Goal: Task Accomplishment & Management: Complete application form

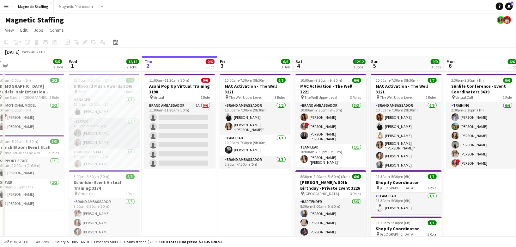
scroll to position [2, 0]
click at [114, 99] on app-card-role "Manager [DATE] 12:00pm-10:00pm (10h) [PERSON_NAME]" at bounding box center [104, 104] width 71 height 21
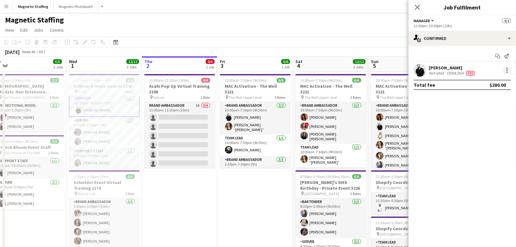
click at [507, 72] on div at bounding box center [507, 71] width 1 height 1
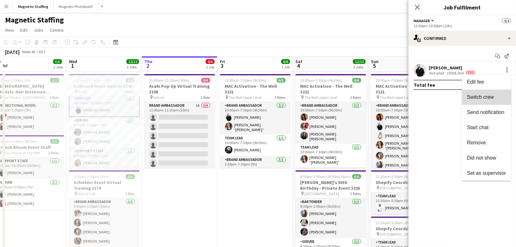
click at [493, 90] on button "Switch crew" at bounding box center [486, 96] width 49 height 15
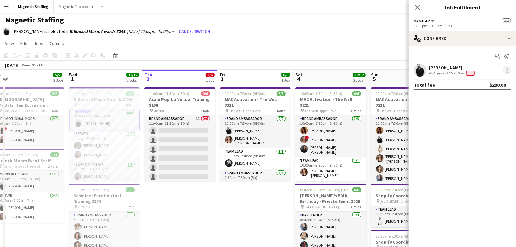
click at [506, 71] on div at bounding box center [507, 70] width 8 height 8
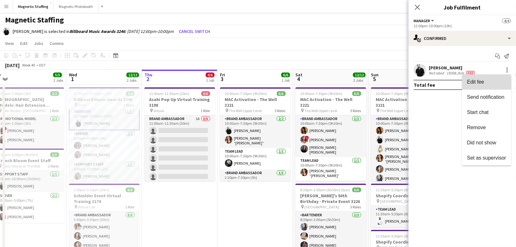
click at [493, 83] on span "Edit fee" at bounding box center [486, 82] width 39 height 6
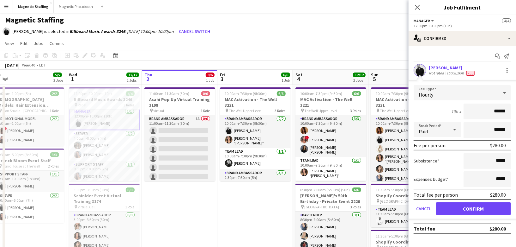
click at [291, 207] on app-date-cell "10:00am-7:30pm (9h30m) 6/6 MAC Activation - The Well 3221 pin The Well Upper Le…" at bounding box center [255, 251] width 76 height 333
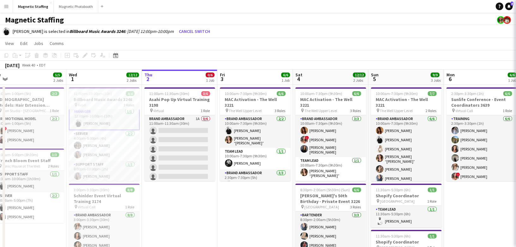
scroll to position [2, 0]
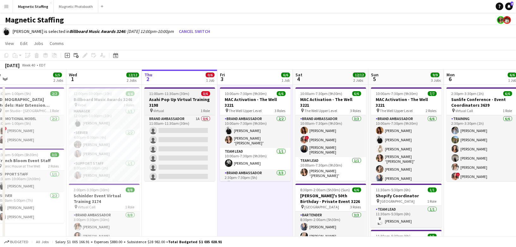
click at [169, 104] on h3 "Asahi Pop Up Virtual Training 3198" at bounding box center [179, 101] width 71 height 11
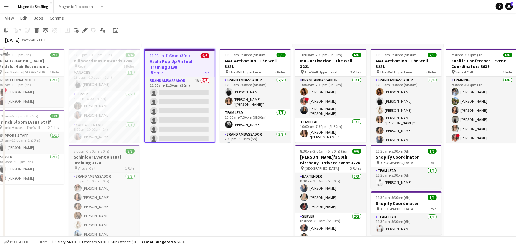
scroll to position [27, 0]
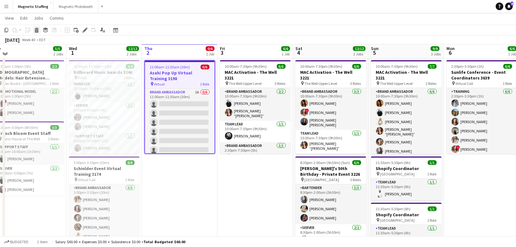
click at [35, 32] on icon at bounding box center [36, 30] width 3 height 3
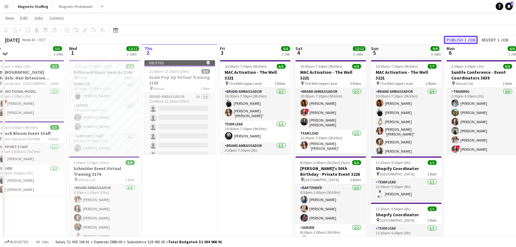
click at [460, 38] on button "Publish 1 job" at bounding box center [461, 40] width 34 height 8
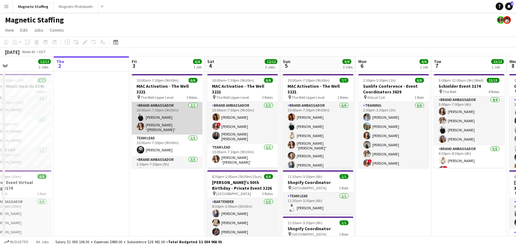
scroll to position [20, 0]
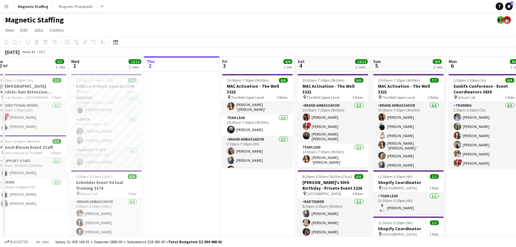
drag, startPoint x: 121, startPoint y: 110, endPoint x: 275, endPoint y: 89, distance: 156.0
click at [276, 90] on app-calendar-viewport "Sun 28 18/19 4 Jobs Mon 29 Tue 30 5/5 2 Jobs Wed 1 12/12 2 Jobs Thu 2 Fri 3 6/6…" at bounding box center [258, 244] width 516 height 377
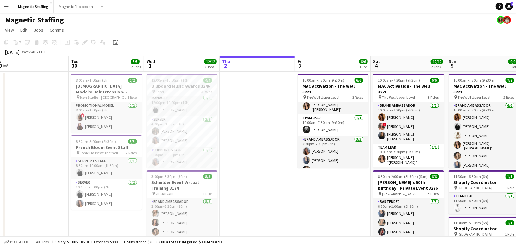
scroll to position [0, 157]
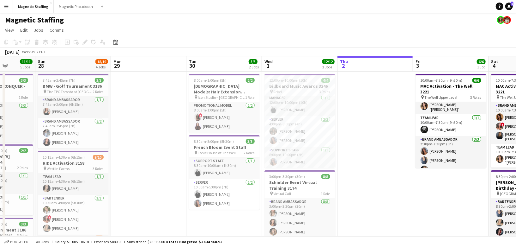
drag, startPoint x: 150, startPoint y: 115, endPoint x: 268, endPoint y: 102, distance: 118.4
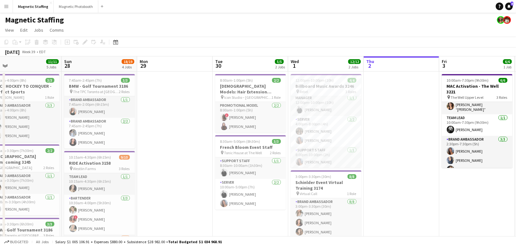
scroll to position [0, 148]
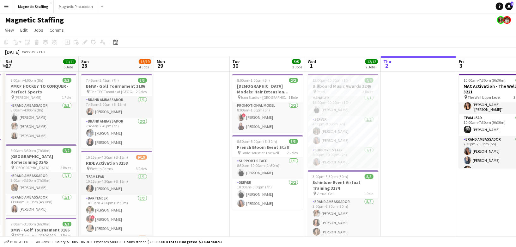
drag, startPoint x: 162, startPoint y: 118, endPoint x: 203, endPoint y: 118, distance: 41.4
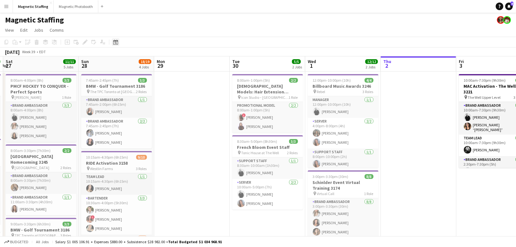
click at [116, 43] on icon at bounding box center [116, 43] width 2 height 2
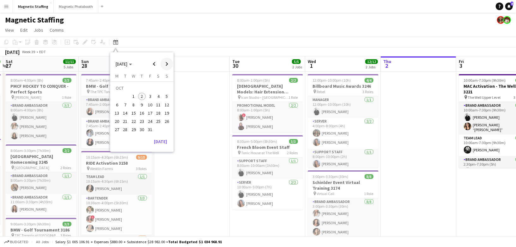
click at [166, 64] on span "Next month" at bounding box center [167, 64] width 13 height 13
click at [151, 65] on span "Previous month" at bounding box center [154, 64] width 13 height 13
click at [139, 103] on span "9" at bounding box center [142, 105] width 8 height 8
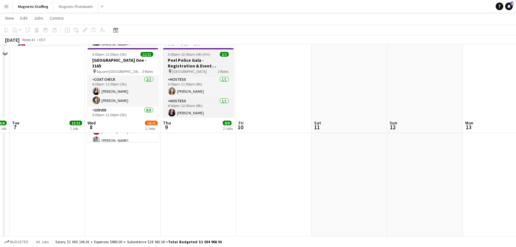
scroll to position [219, 0]
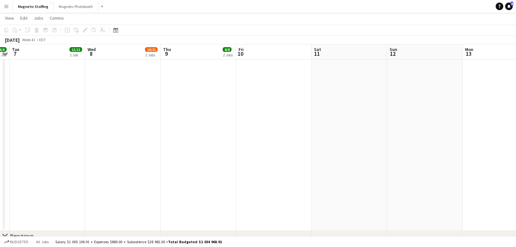
click at [192, 88] on app-date-cell "1:30pm-7:00pm (5h30m) 6/6 Sunlife Conference - Event Coordinators 3179 pin [PER…" at bounding box center [199, 41] width 76 height 379
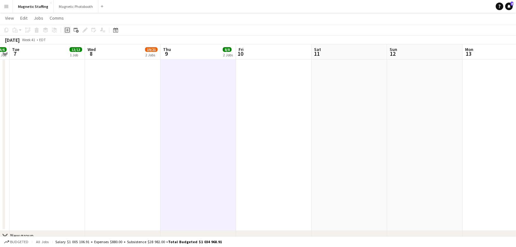
click at [66, 33] on div "Add job" at bounding box center [68, 30] width 8 height 8
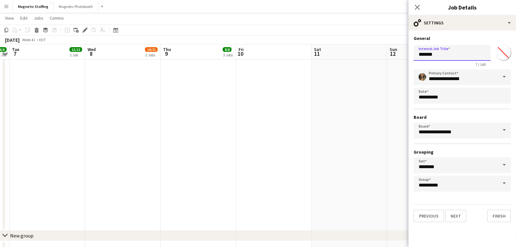
drag, startPoint x: 426, startPoint y: 55, endPoint x: 379, endPoint y: 55, distance: 47.1
click at [380, 55] on body "Menu Boards Boards Boards All jobs Status Workforce Workforce My Workforce Recr…" at bounding box center [258, 25] width 516 height 489
type input "*"
click at [457, 55] on input "**********" at bounding box center [452, 53] width 77 height 16
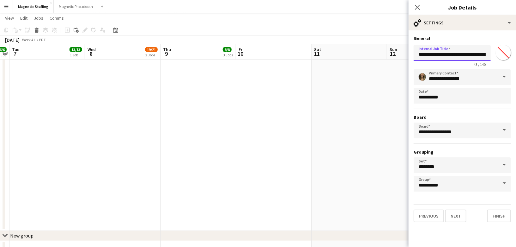
click at [472, 55] on input "**********" at bounding box center [452, 53] width 77 height 16
drag, startPoint x: 476, startPoint y: 54, endPoint x: 498, endPoint y: 54, distance: 22.1
click at [499, 54] on div "**********" at bounding box center [462, 54] width 97 height 24
type input "**********"
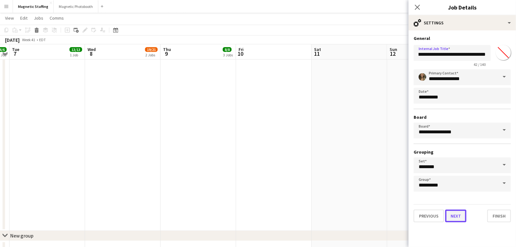
click at [456, 216] on button "Next" at bounding box center [455, 215] width 21 height 13
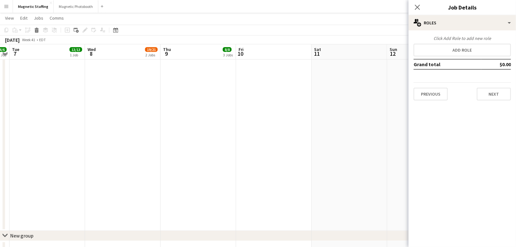
scroll to position [0, 0]
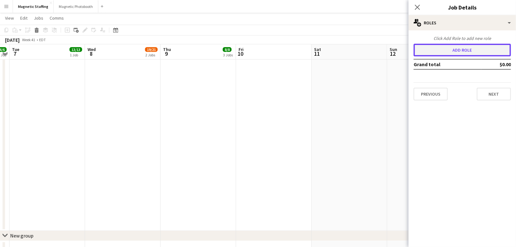
click at [458, 50] on button "Add role" at bounding box center [462, 50] width 97 height 13
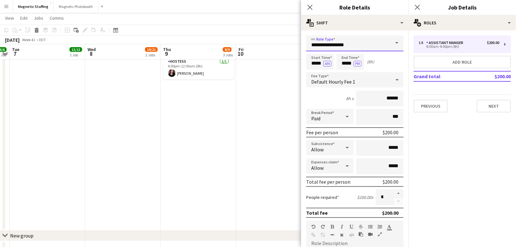
drag, startPoint x: 320, startPoint y: 45, endPoint x: 237, endPoint y: 39, distance: 83.7
click at [241, 43] on body "Menu Boards Boards Boards All jobs Status Workforce Workforce My Workforce Recr…" at bounding box center [258, 25] width 516 height 489
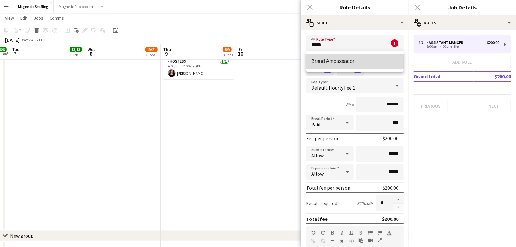
click at [317, 58] on mat-option "Brand Ambassador" at bounding box center [354, 61] width 97 height 15
type input "**********"
type input "******"
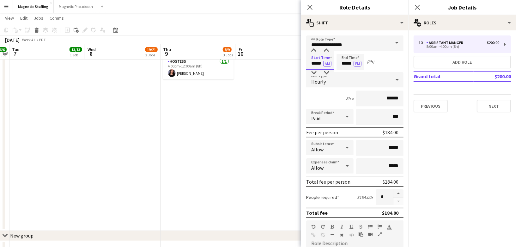
drag, startPoint x: 322, startPoint y: 62, endPoint x: 281, endPoint y: 61, distance: 41.1
click at [282, 61] on body "Menu Boards Boards Boards All jobs Status Workforce Workforce My Workforce Recr…" at bounding box center [258, 25] width 516 height 489
type input "*****"
click at [327, 62] on button "AM" at bounding box center [327, 64] width 8 height 6
drag, startPoint x: 352, startPoint y: 63, endPoint x: 326, endPoint y: 63, distance: 25.9
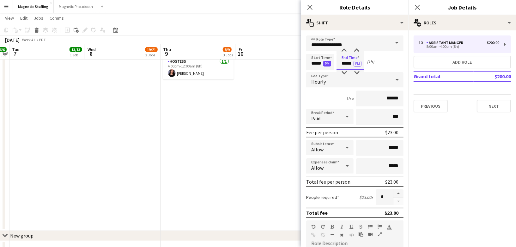
click at [326, 63] on div "Start Time ***** PM End Time ***** PM (1h)" at bounding box center [354, 62] width 97 height 16
type input "*****"
click at [391, 97] on input "******" at bounding box center [379, 98] width 47 height 16
type input "******"
click at [399, 194] on button "button" at bounding box center [398, 193] width 10 height 8
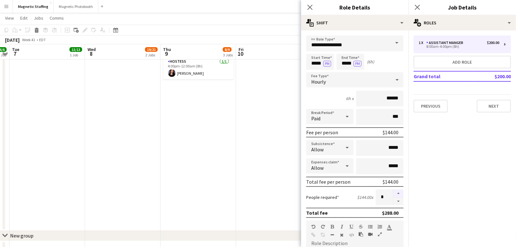
click at [399, 194] on button "button" at bounding box center [398, 193] width 10 height 8
type input "*"
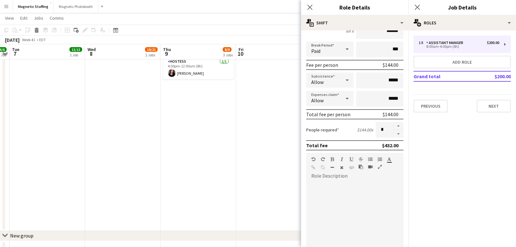
scroll to position [131, 0]
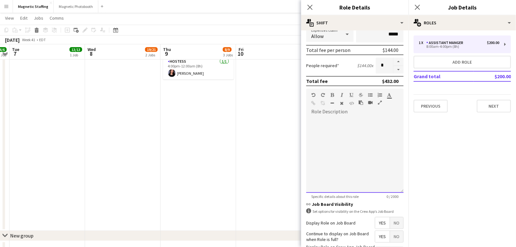
click at [353, 147] on div at bounding box center [354, 155] width 97 height 76
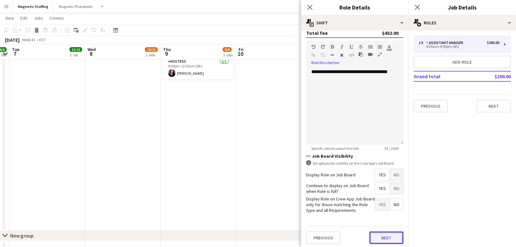
click at [383, 239] on button "Next" at bounding box center [386, 237] width 34 height 13
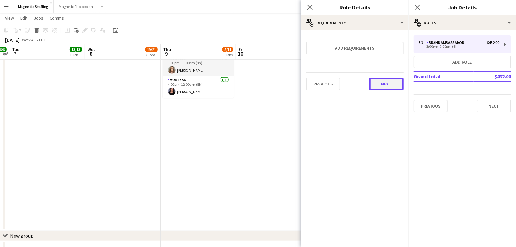
click at [390, 79] on button "Next" at bounding box center [386, 83] width 34 height 13
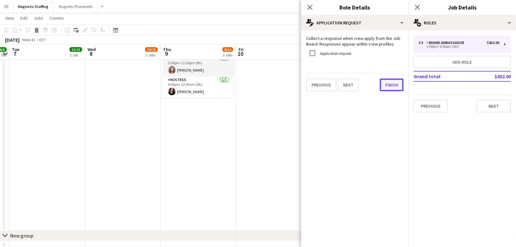
click at [390, 81] on button "Finish" at bounding box center [392, 84] width 24 height 13
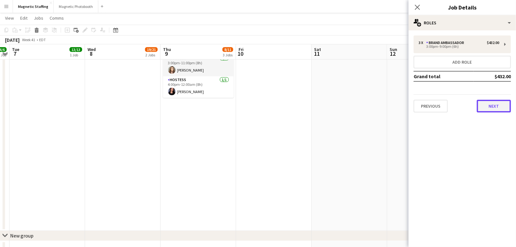
click at [486, 102] on button "Next" at bounding box center [494, 106] width 34 height 13
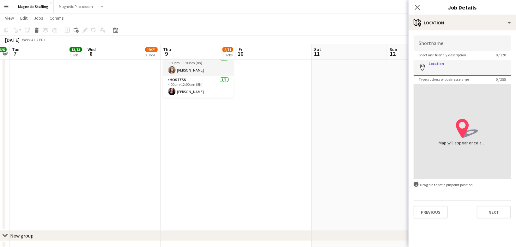
paste input "**********"
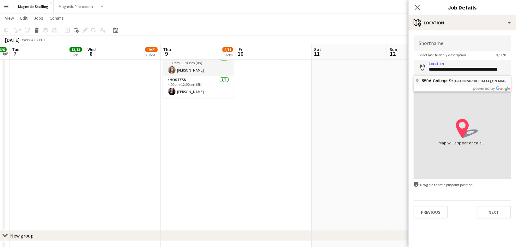
type input "**********"
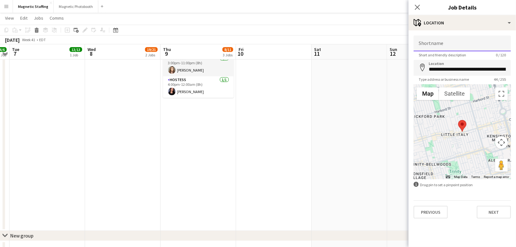
click at [444, 46] on input "Shortname" at bounding box center [462, 43] width 97 height 16
type input "*******"
click at [484, 202] on div "Previous Next" at bounding box center [462, 209] width 97 height 18
click at [485, 216] on button "Next" at bounding box center [494, 211] width 34 height 13
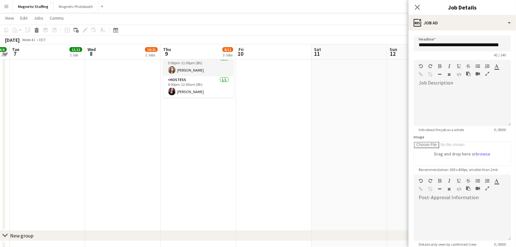
type input "*******"
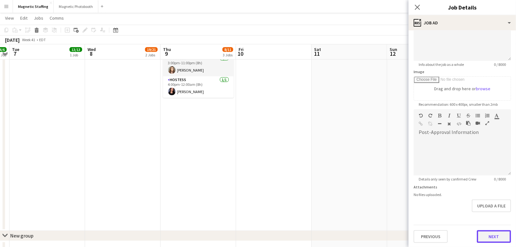
click at [494, 230] on button "Next" at bounding box center [494, 236] width 34 height 13
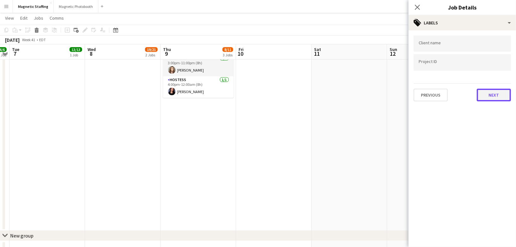
click at [491, 96] on button "Next" at bounding box center [494, 94] width 34 height 13
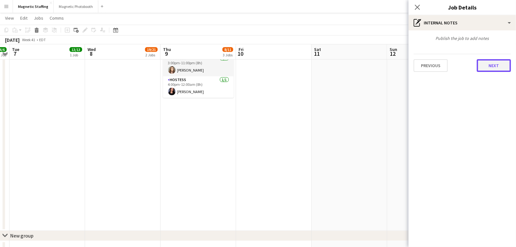
click at [498, 63] on button "Next" at bounding box center [494, 65] width 34 height 13
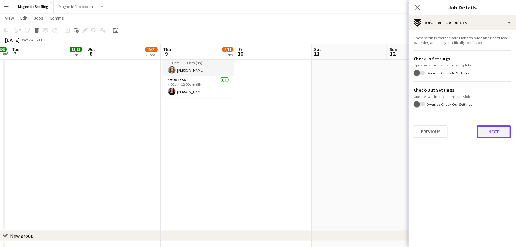
click at [500, 135] on button "Next" at bounding box center [494, 131] width 34 height 13
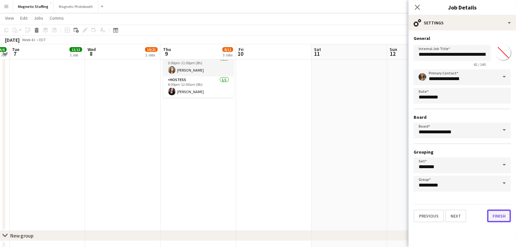
click at [497, 214] on button "Finish" at bounding box center [499, 215] width 24 height 13
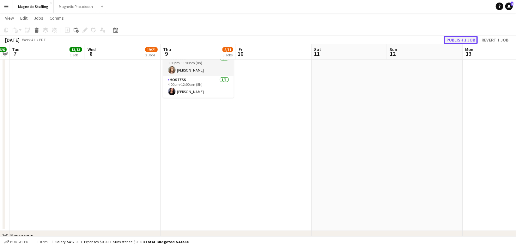
click at [469, 40] on button "Publish 1 job" at bounding box center [461, 40] width 34 height 8
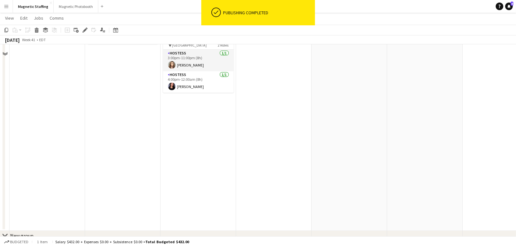
scroll to position [101, 0]
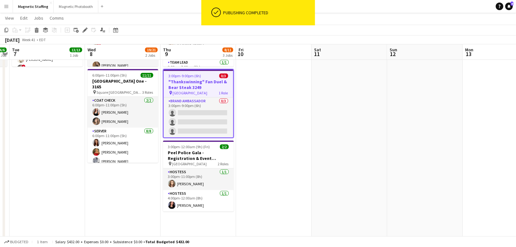
click at [172, 79] on h3 ""Thankswinning" Fan Duel & Bear Steak 3249" at bounding box center [199, 84] width 70 height 11
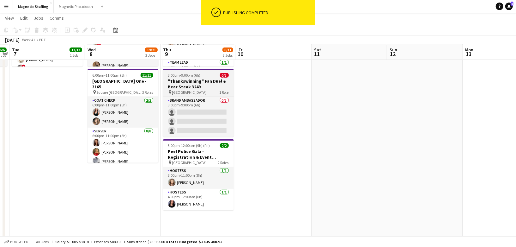
click at [172, 79] on h3 ""Thankswinning" Fan Duel & Bear Steak 3249" at bounding box center [198, 83] width 71 height 11
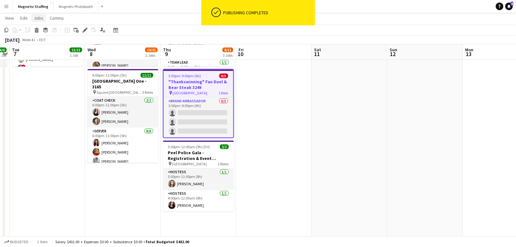
click at [37, 20] on span "Jobs" at bounding box center [38, 18] width 9 height 6
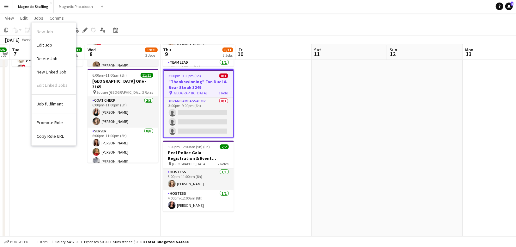
click at [50, 138] on link "Copy Role URL" at bounding box center [54, 135] width 44 height 13
click at [116, 28] on icon "Date picker" at bounding box center [115, 29] width 5 height 5
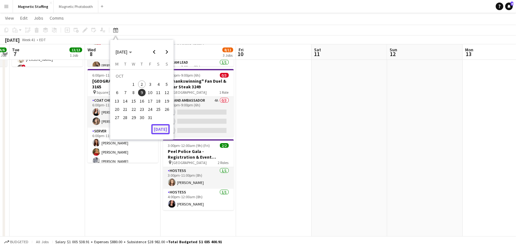
click at [163, 125] on button "[DATE]" at bounding box center [160, 129] width 18 height 10
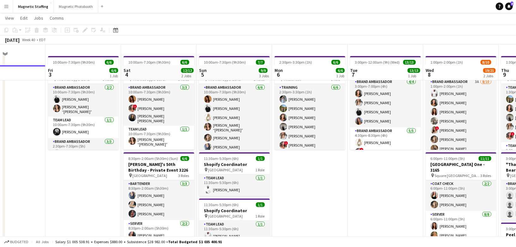
scroll to position [11, 0]
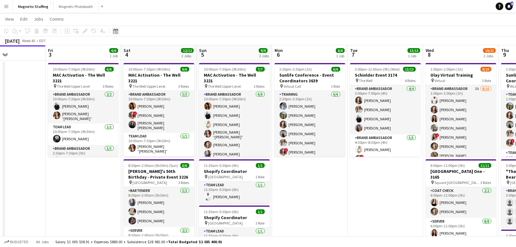
click at [116, 33] on icon at bounding box center [115, 30] width 5 height 5
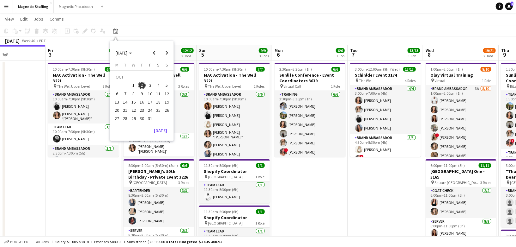
click at [143, 92] on span "9" at bounding box center [142, 94] width 8 height 8
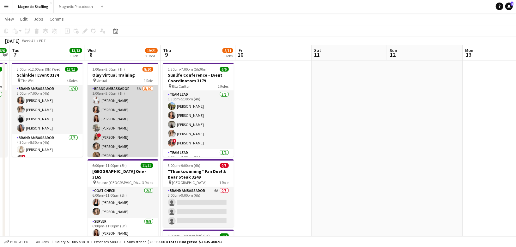
scroll to position [32, 0]
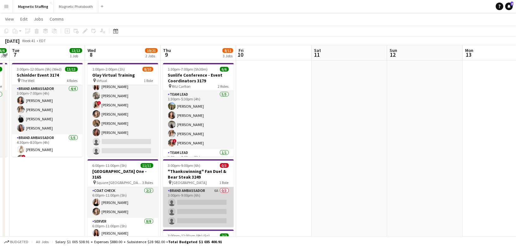
click at [219, 199] on app-card-role "Brand Ambassador 6A 0/3 3:00pm-9:00pm (6h) single-neutral-actions single-neutra…" at bounding box center [198, 207] width 71 height 40
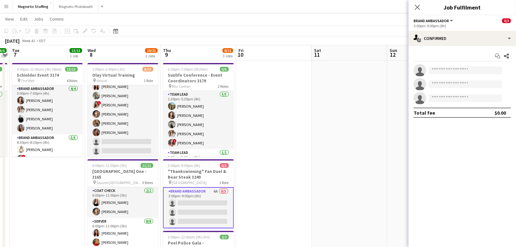
click at [452, 54] on div "Start chat Share" at bounding box center [462, 56] width 97 height 10
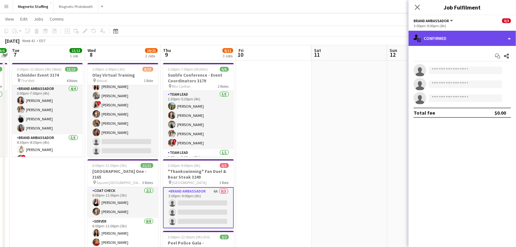
click at [459, 36] on div "single-neutral-actions-check-2 Confirmed" at bounding box center [462, 38] width 107 height 15
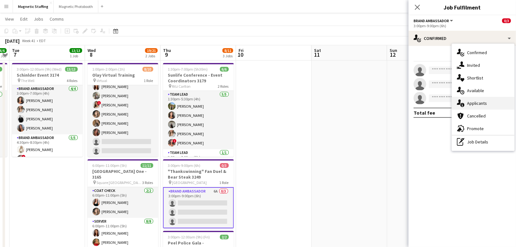
click at [473, 103] on span "Applicants" at bounding box center [477, 103] width 20 height 6
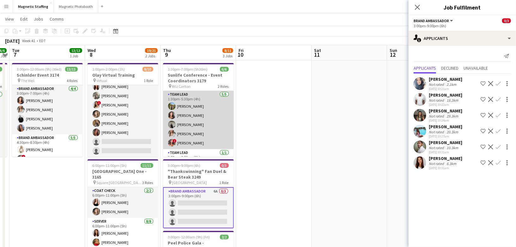
click at [209, 122] on app-card-role "Team Lead [DATE] 1:30pm-5:30pm (4h) [PERSON_NAME] [PERSON_NAME] [PERSON_NAME] […" at bounding box center [198, 120] width 71 height 58
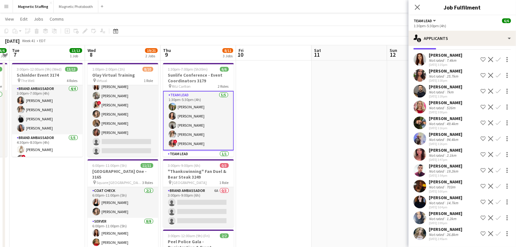
scroll to position [15, 0]
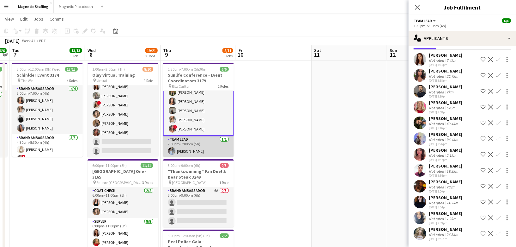
click at [189, 148] on app-card-role "Team Lead [DATE] 2:00pm-7:00pm (5h) [PERSON_NAME]" at bounding box center [198, 146] width 71 height 21
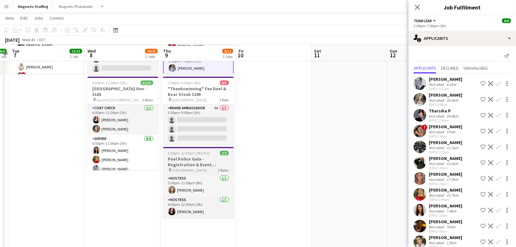
scroll to position [94, 0]
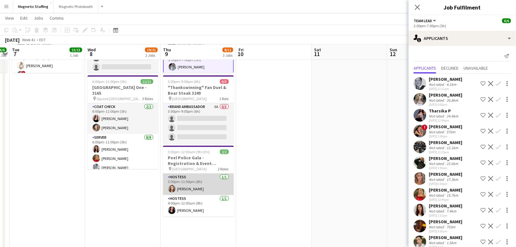
click at [178, 186] on app-card-role "Hostess [DATE] 3:00pm-11:00pm (8h) [PERSON_NAME]" at bounding box center [198, 183] width 71 height 21
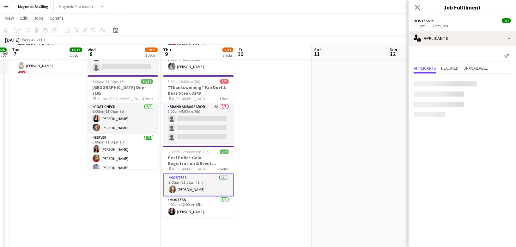
scroll to position [14, 0]
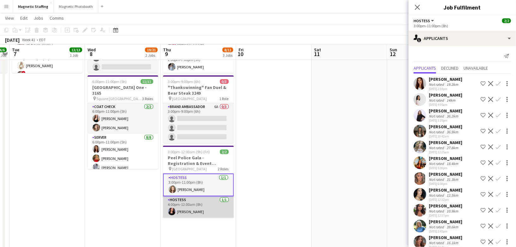
click at [177, 210] on app-card-role "Hostess [DATE] 4:00pm-12:00am (8h) [PERSON_NAME]" at bounding box center [198, 206] width 71 height 21
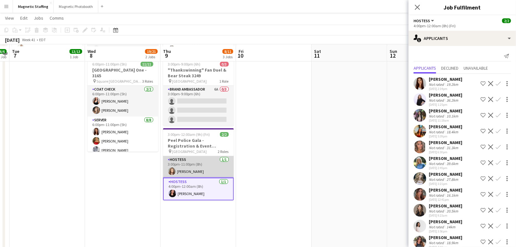
scroll to position [113, 0]
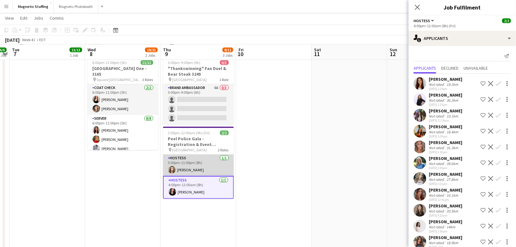
click at [200, 168] on app-card-role "Hostess [DATE] 3:00pm-11:00pm (8h) [PERSON_NAME]" at bounding box center [198, 164] width 71 height 21
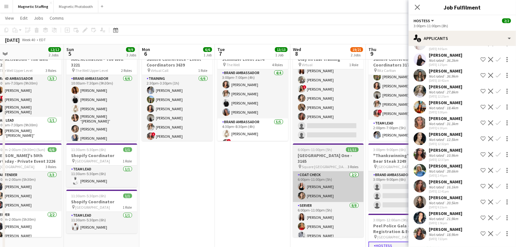
scroll to position [0, 0]
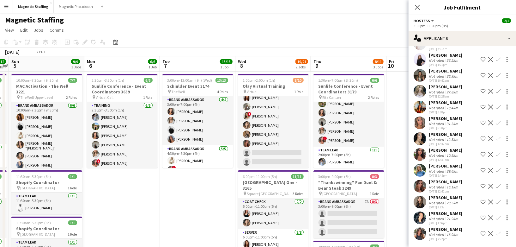
drag, startPoint x: 259, startPoint y: 119, endPoint x: 99, endPoint y: 120, distance: 159.3
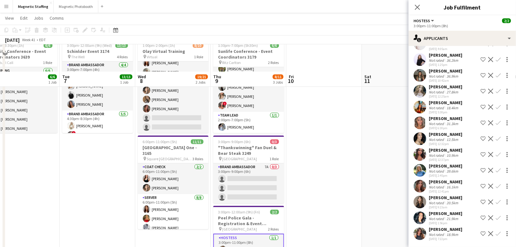
scroll to position [61, 0]
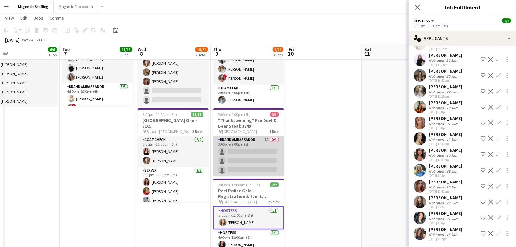
click at [263, 152] on app-card-role "Brand Ambassador 7A 0/3 3:00pm-9:00pm (6h) single-neutral-actions single-neutra…" at bounding box center [248, 156] width 71 height 40
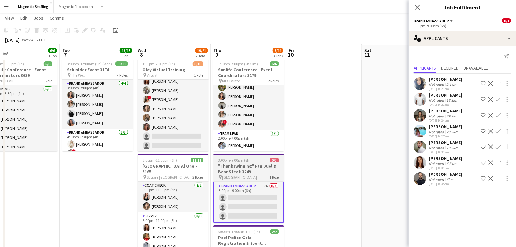
scroll to position [15, 0]
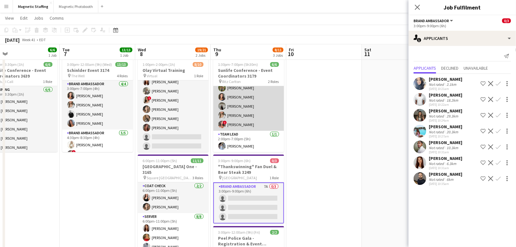
click at [263, 110] on app-card-role "Team Lead [DATE] 1:30pm-5:30pm (4h) [PERSON_NAME] [PERSON_NAME] [PERSON_NAME] […" at bounding box center [248, 101] width 71 height 58
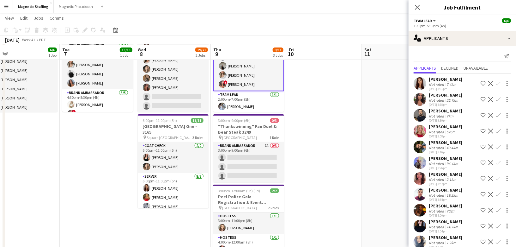
scroll to position [24, 0]
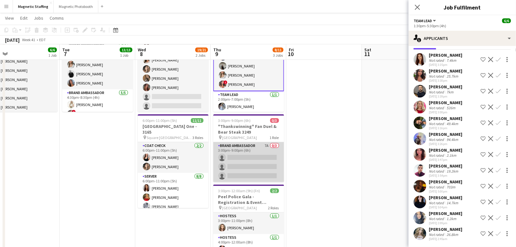
click at [271, 157] on app-card-role "Brand Ambassador 7A 0/3 3:00pm-9:00pm (6h) single-neutral-actions single-neutra…" at bounding box center [248, 162] width 71 height 40
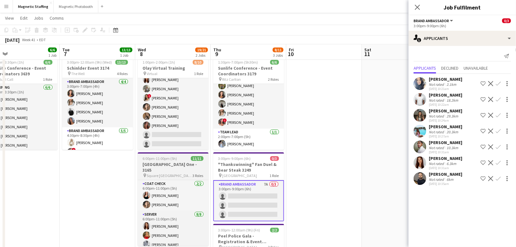
scroll to position [0, 0]
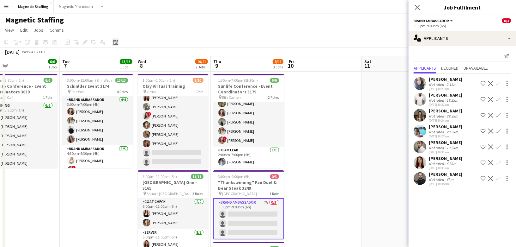
click at [115, 44] on icon "Date picker" at bounding box center [115, 42] width 5 height 5
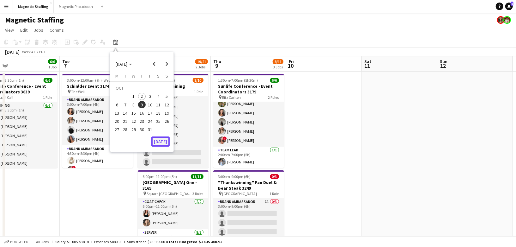
click at [165, 141] on button "[DATE]" at bounding box center [160, 141] width 18 height 10
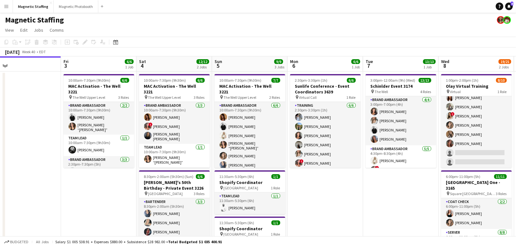
drag, startPoint x: 218, startPoint y: 152, endPoint x: 87, endPoint y: 155, distance: 131.2
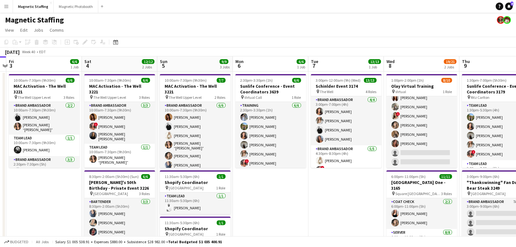
drag, startPoint x: 156, startPoint y: 188, endPoint x: 61, endPoint y: 201, distance: 96.3
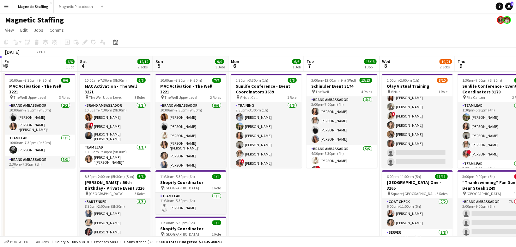
drag, startPoint x: 91, startPoint y: 140, endPoint x: 4, endPoint y: 140, distance: 87.6
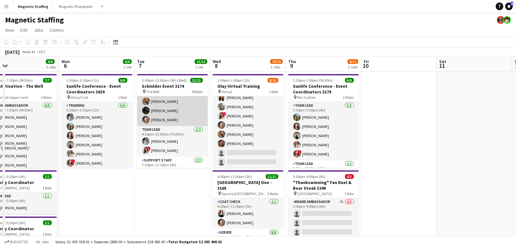
scroll to position [97, 0]
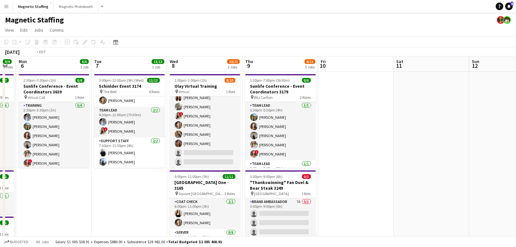
drag, startPoint x: 317, startPoint y: 146, endPoint x: 4, endPoint y: 147, distance: 313.2
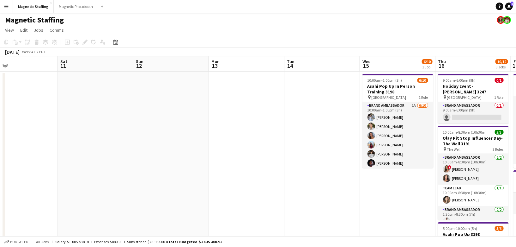
drag, startPoint x: 248, startPoint y: 150, endPoint x: 70, endPoint y: 160, distance: 177.9
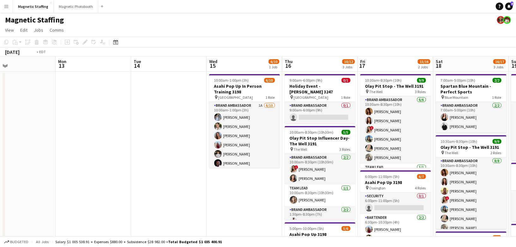
drag, startPoint x: 307, startPoint y: 149, endPoint x: 102, endPoint y: 153, distance: 204.8
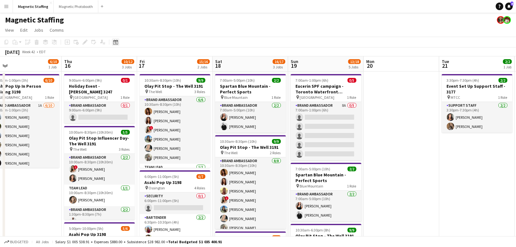
click at [116, 40] on icon "Date picker" at bounding box center [115, 42] width 5 height 5
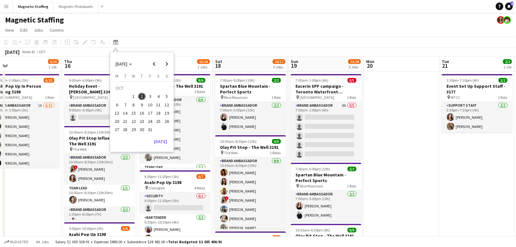
click at [136, 103] on span "8" at bounding box center [134, 105] width 8 height 8
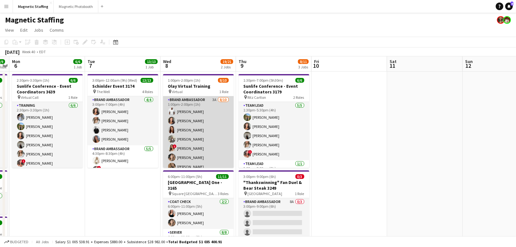
scroll to position [32, 0]
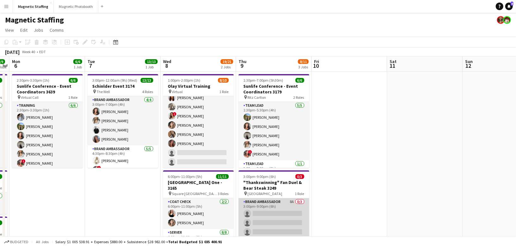
click at [284, 214] on app-card-role "Brand Ambassador 8A 0/3 3:00pm-9:00pm (6h) single-neutral-actions single-neutra…" at bounding box center [274, 218] width 71 height 40
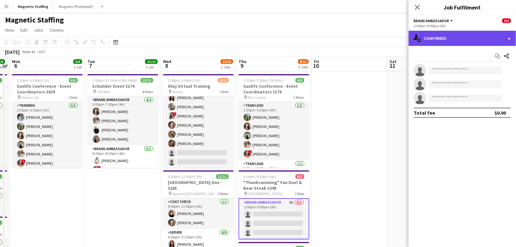
click at [474, 36] on div "single-neutral-actions-check-2 Confirmed" at bounding box center [462, 38] width 107 height 15
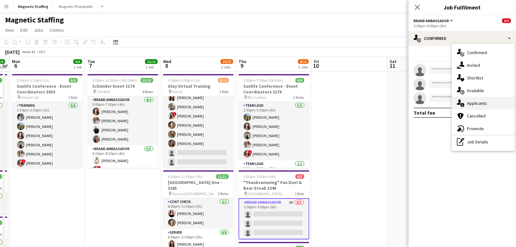
click at [470, 106] on div "single-neutral-actions-information Applicants" at bounding box center [483, 103] width 63 height 13
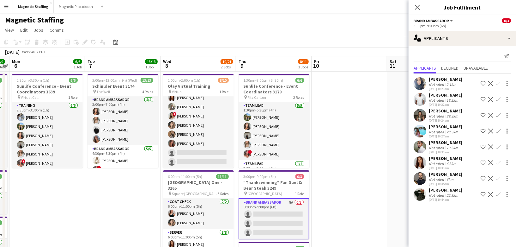
click at [498, 82] on app-icon "Confirm" at bounding box center [498, 83] width 5 height 5
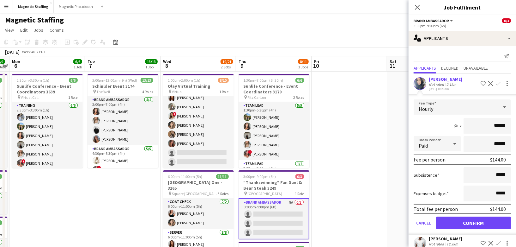
scroll to position [103, 0]
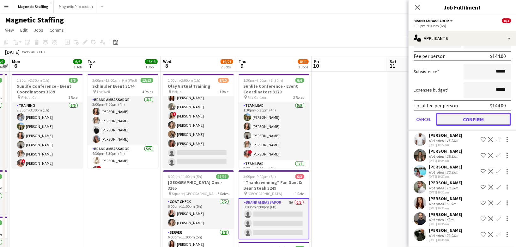
click at [461, 117] on button "Confirm" at bounding box center [473, 119] width 75 height 13
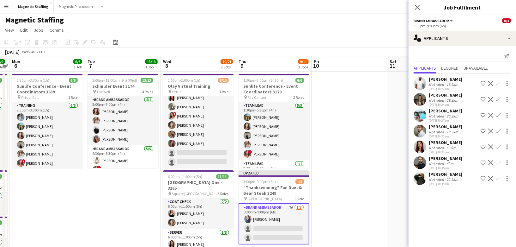
scroll to position [0, 0]
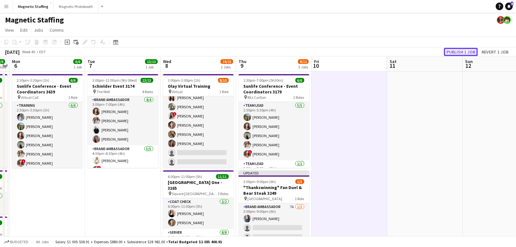
click at [454, 52] on button "Publish 1 job" at bounding box center [461, 52] width 34 height 8
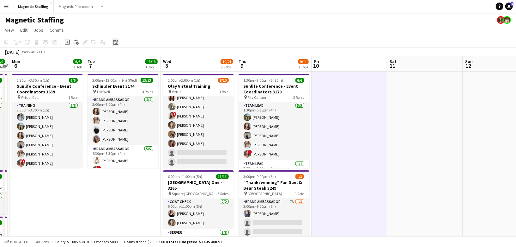
click at [115, 43] on icon "Date picker" at bounding box center [115, 42] width 5 height 5
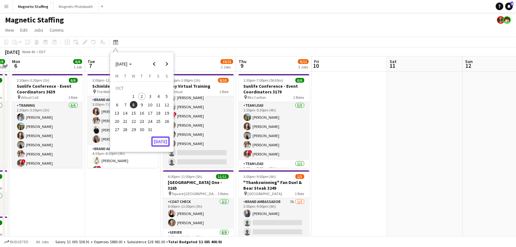
click at [160, 144] on button "[DATE]" at bounding box center [160, 141] width 18 height 10
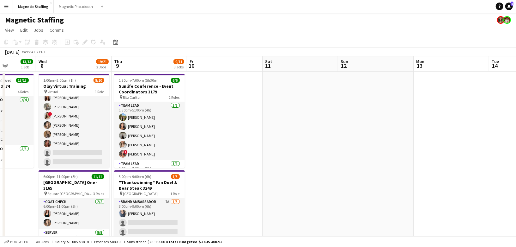
scroll to position [0, 262]
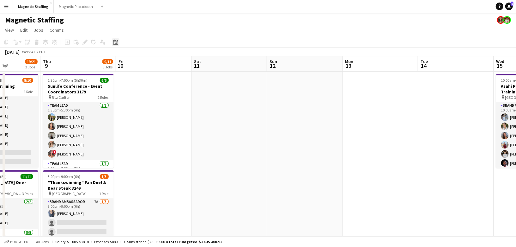
click at [117, 45] on div "Date picker" at bounding box center [116, 42] width 8 height 8
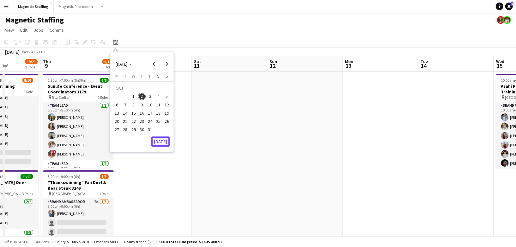
click at [162, 138] on button "[DATE]" at bounding box center [160, 141] width 18 height 10
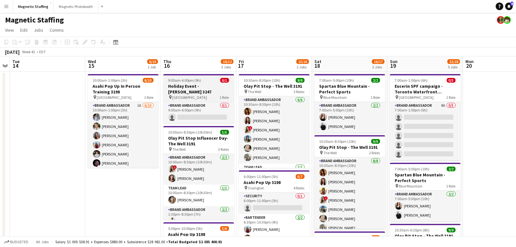
click at [210, 86] on h3 "Holiday Event - [PERSON_NAME] 3247" at bounding box center [198, 88] width 71 height 11
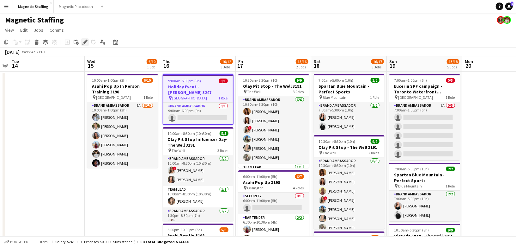
click at [83, 39] on div "Edit" at bounding box center [85, 42] width 8 height 8
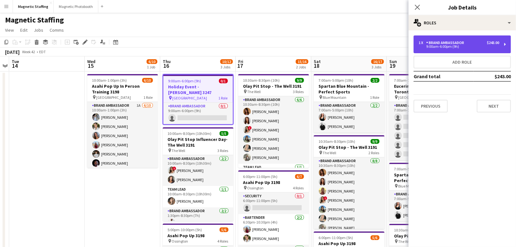
click at [462, 47] on div "9:00am-6:00pm (9h)" at bounding box center [459, 46] width 81 height 3
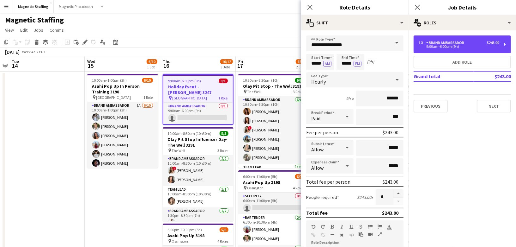
scroll to position [180, 0]
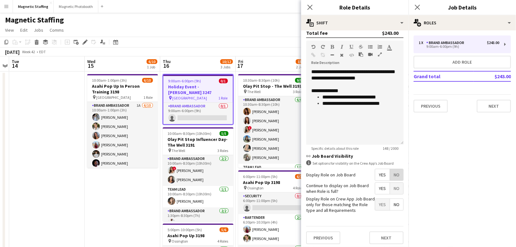
click at [399, 172] on span "No" at bounding box center [396, 174] width 13 height 11
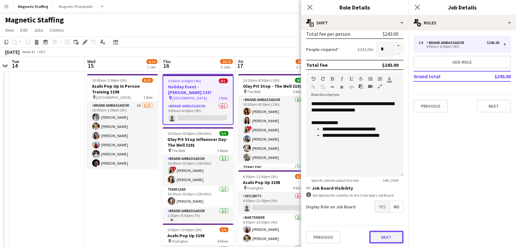
click at [382, 232] on button "Next" at bounding box center [386, 236] width 34 height 13
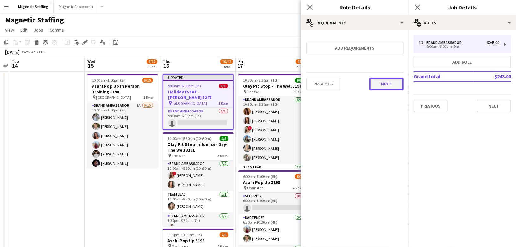
click at [384, 82] on button "Next" at bounding box center [386, 83] width 34 height 13
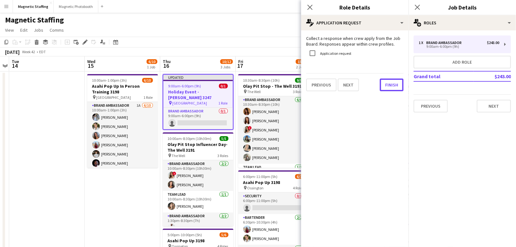
click at [384, 82] on button "Finish" at bounding box center [392, 84] width 24 height 13
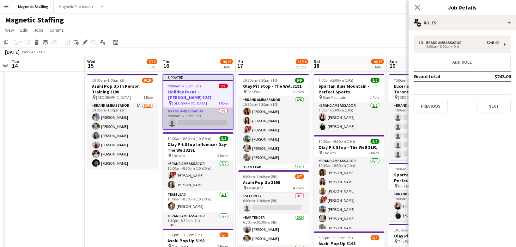
click at [216, 111] on app-card-role "Brand Ambassador 0/1 9:00am-6:00pm (9h) single-neutral-actions" at bounding box center [198, 117] width 70 height 21
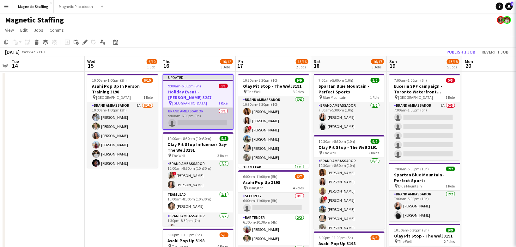
scroll to position [0, 218]
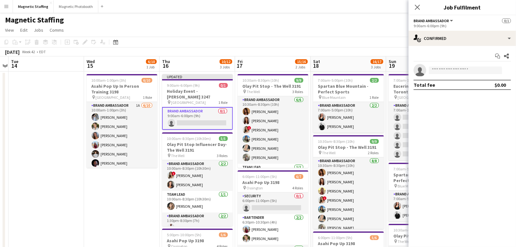
click at [459, 26] on div "9:00am-6:00pm (9h)" at bounding box center [462, 25] width 97 height 5
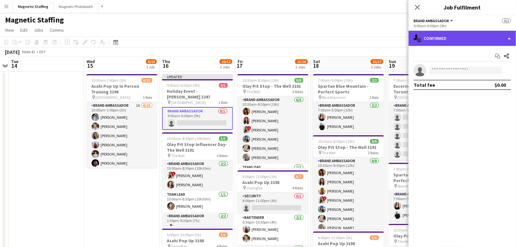
click at [453, 38] on div "single-neutral-actions-check-2 Confirmed" at bounding box center [462, 38] width 107 height 15
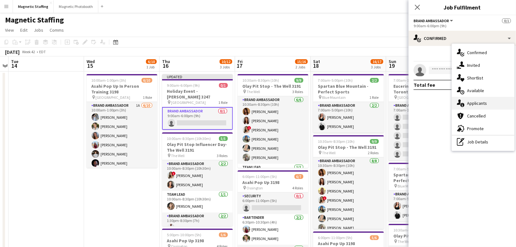
click at [469, 100] on span "Applicants" at bounding box center [477, 103] width 20 height 6
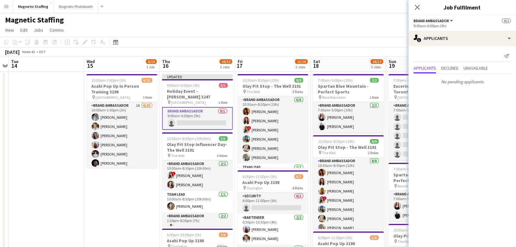
click at [357, 21] on div "Magnetic Staffing" at bounding box center [258, 19] width 516 height 12
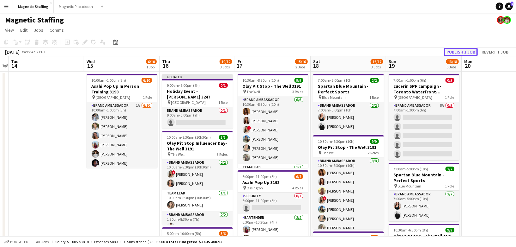
click at [474, 49] on button "Publish 1 job" at bounding box center [461, 52] width 34 height 8
